Goal: Find specific page/section: Find specific page/section

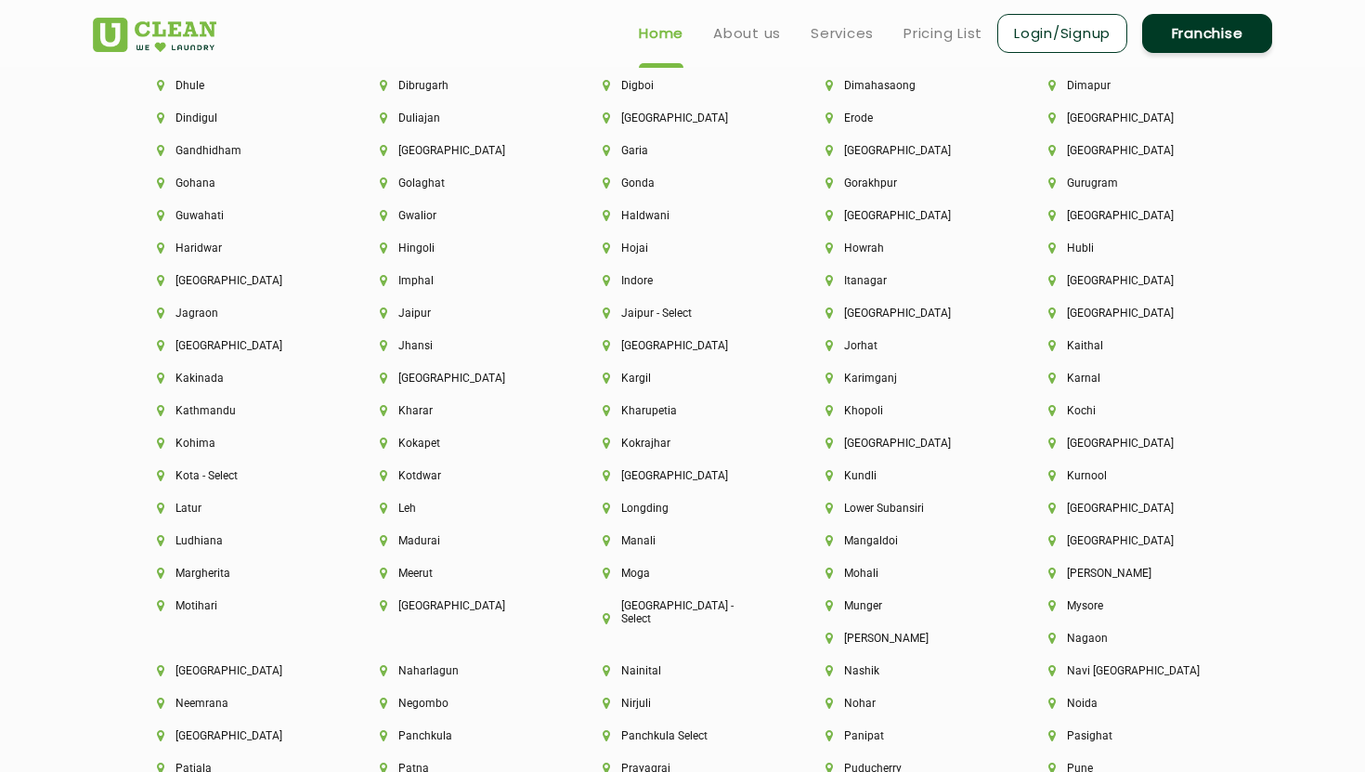
scroll to position [4395, 0]
click at [224, 476] on li "Kota - Select" at bounding box center [237, 477] width 160 height 13
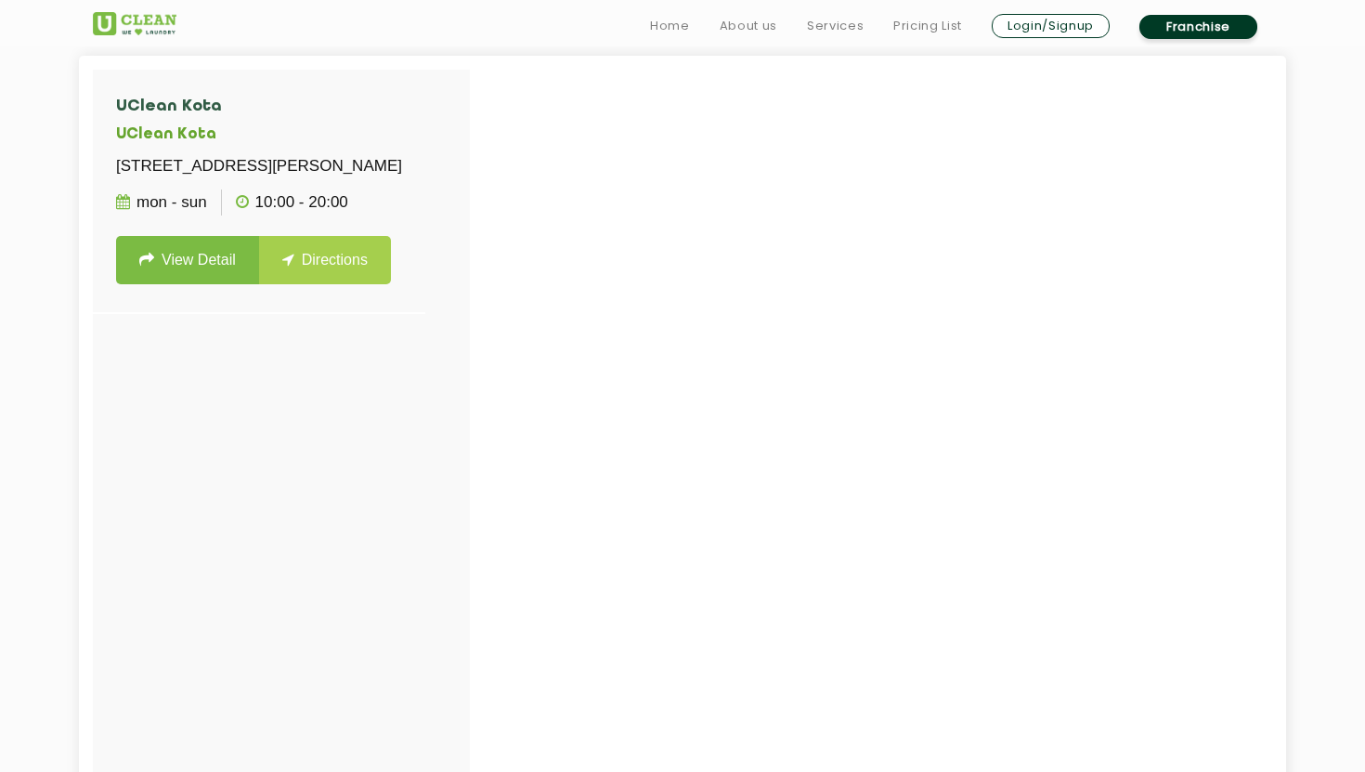
scroll to position [568, 0]
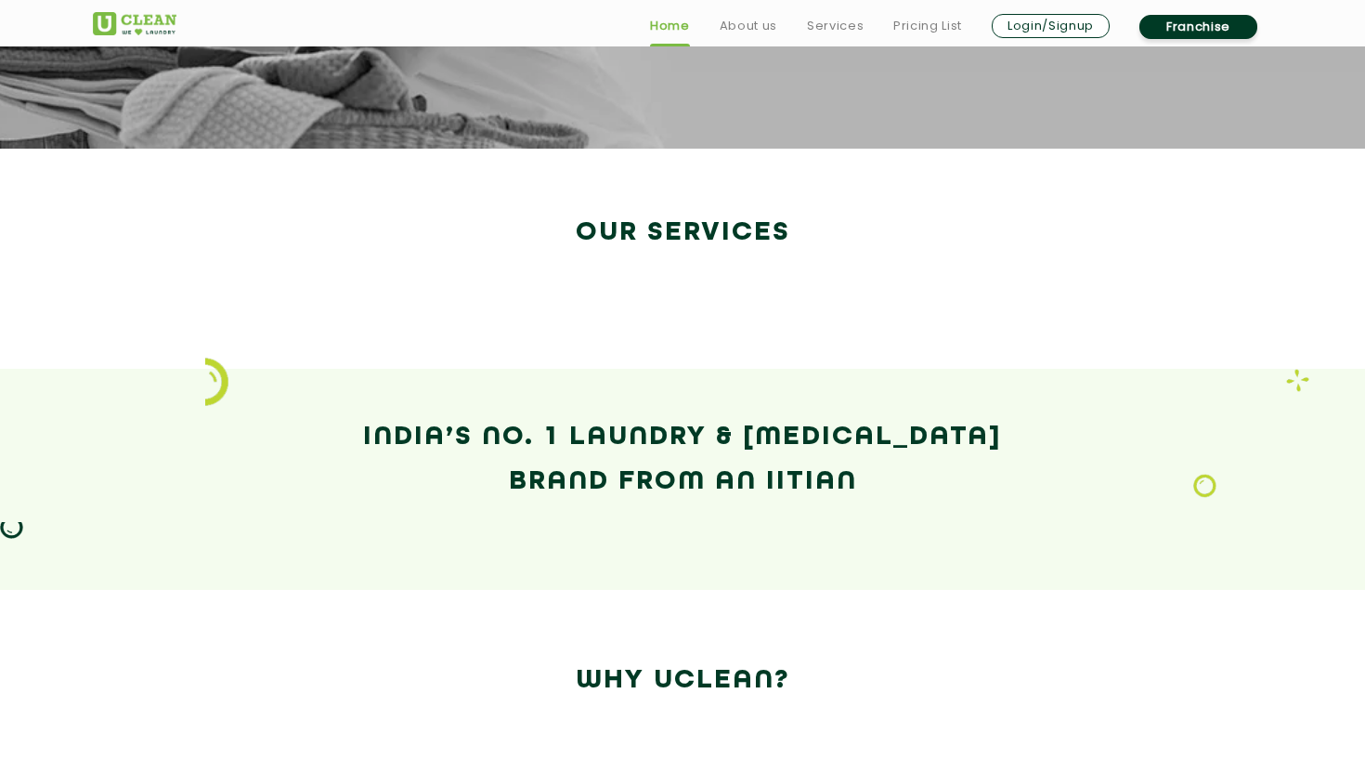
scroll to position [3029, 0]
